Goal: Entertainment & Leisure: Consume media (video, audio)

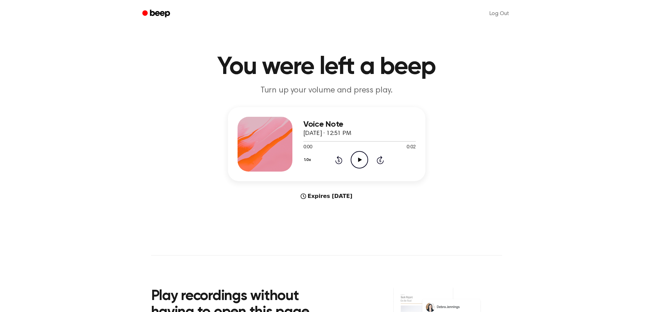
click at [363, 156] on icon "Play Audio" at bounding box center [359, 159] width 17 height 17
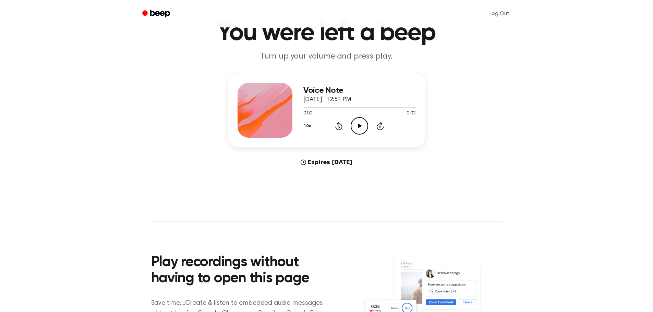
scroll to position [69, 0]
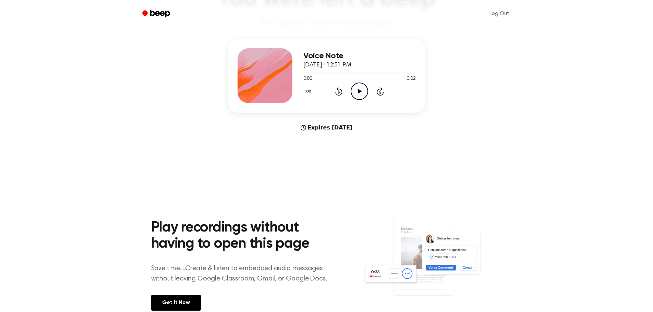
click at [358, 91] on icon at bounding box center [360, 91] width 4 height 4
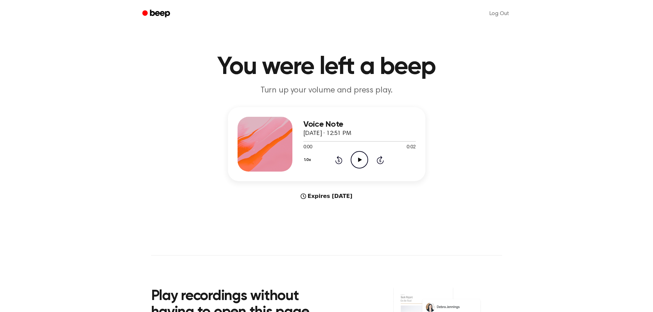
click at [356, 159] on icon "Play Audio" at bounding box center [359, 159] width 17 height 17
